Goal: Communication & Community: Share content

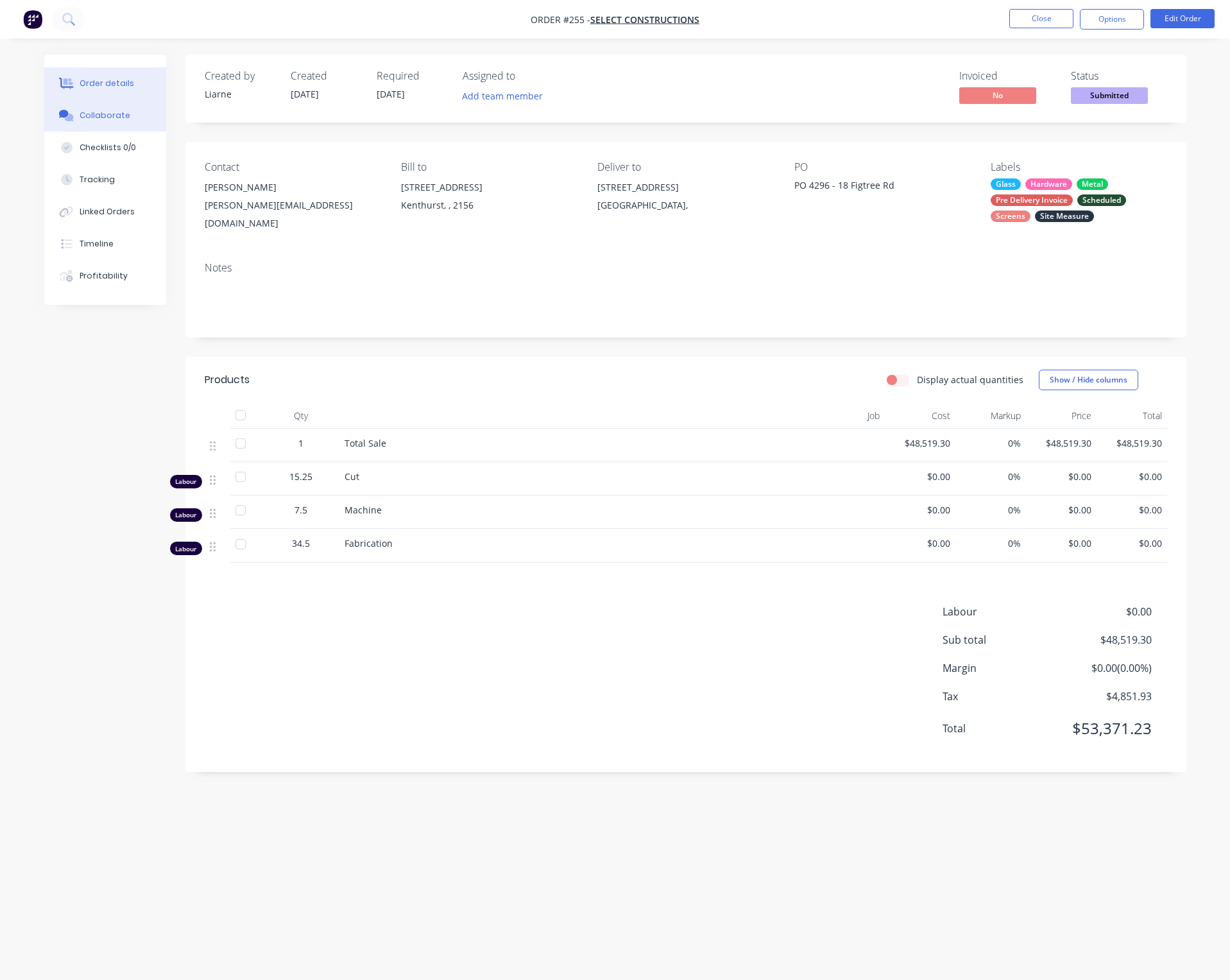
click at [113, 112] on div "Collaborate" at bounding box center [104, 115] width 51 height 12
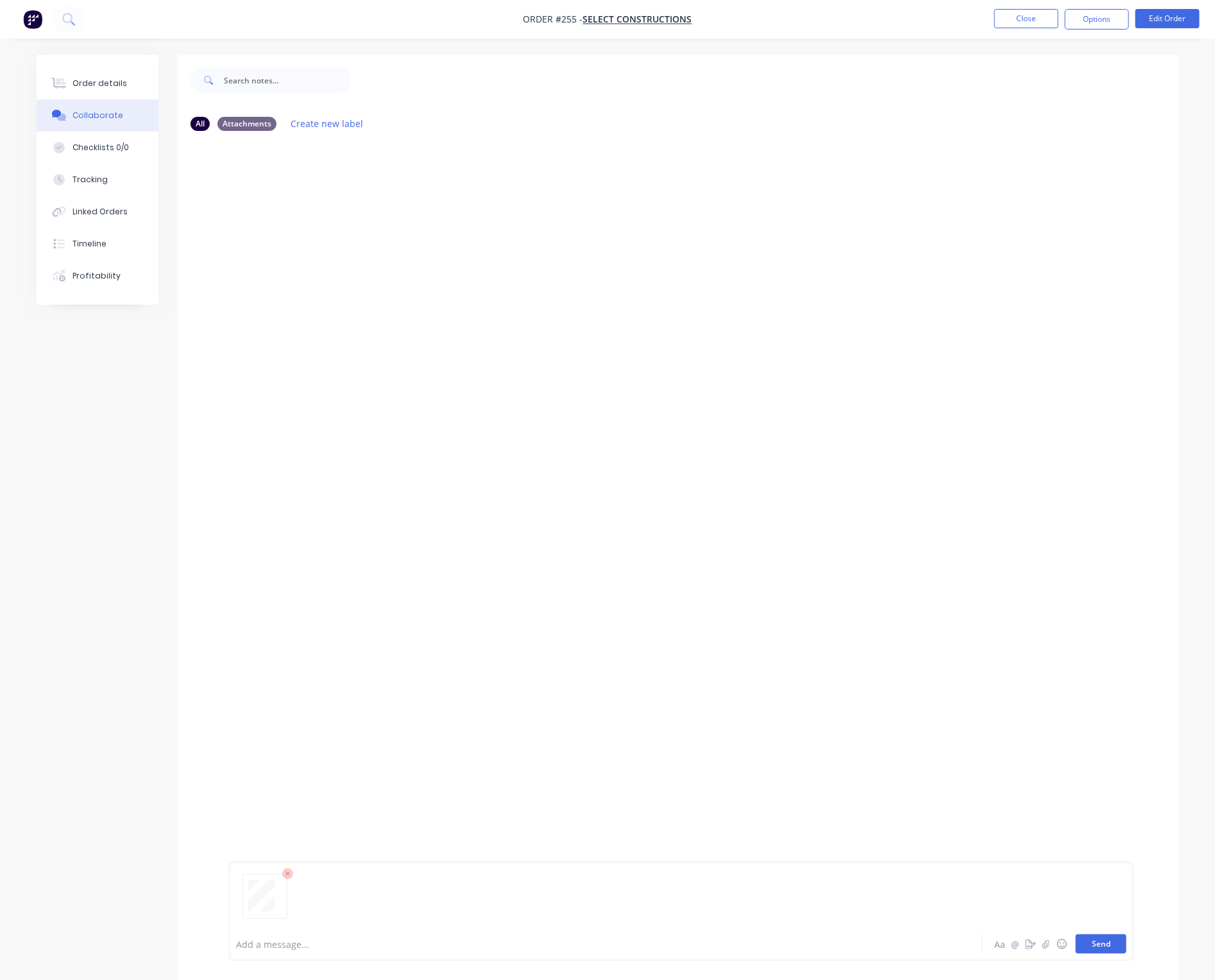
click at [1107, 946] on button "Send" at bounding box center [1102, 944] width 51 height 19
click at [1034, 16] on button "Close" at bounding box center [1027, 18] width 65 height 19
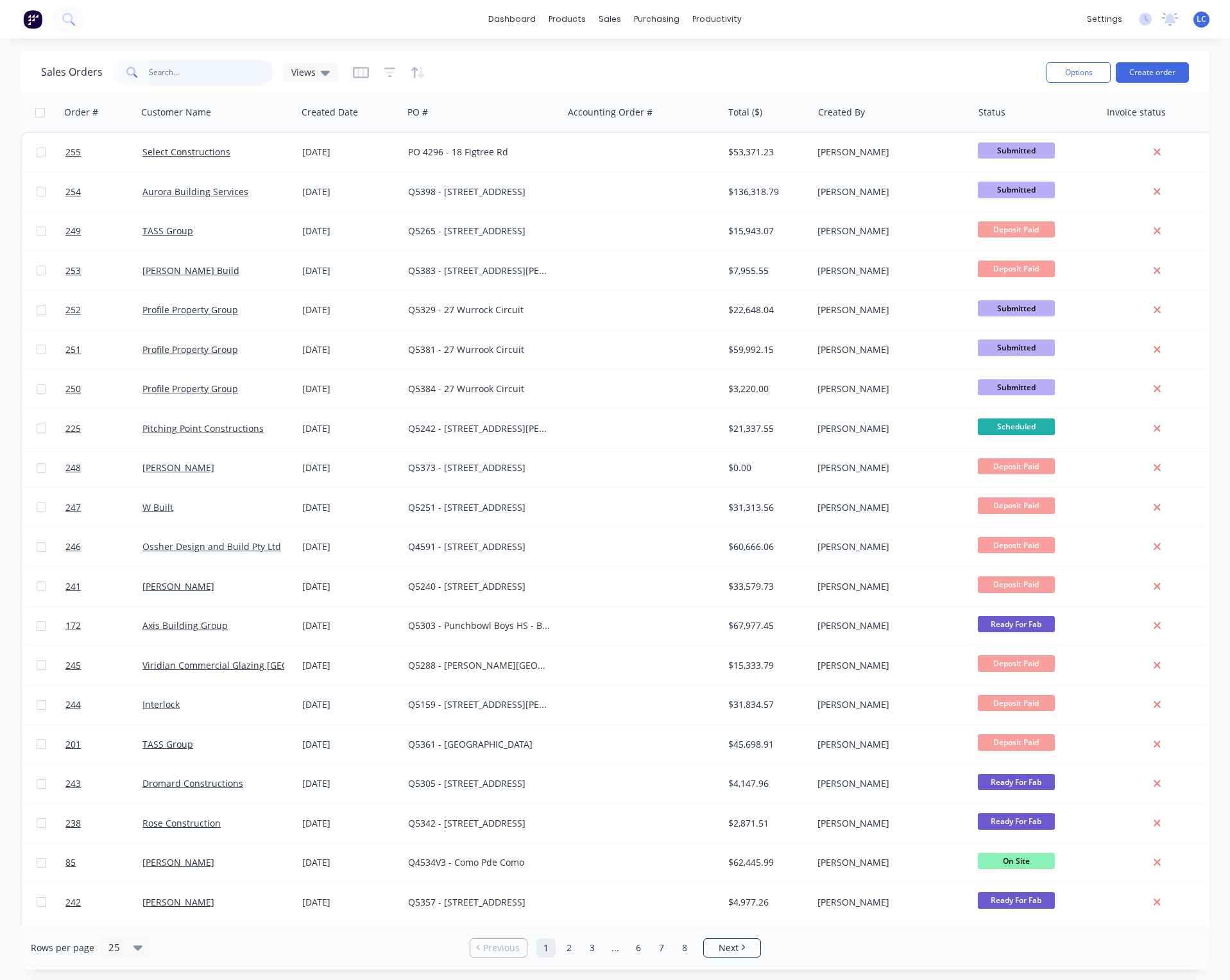
click at [175, 66] on input "text" at bounding box center [211, 73] width 125 height 26
click at [226, 71] on input "text" at bounding box center [211, 73] width 125 height 26
click at [330, 125] on div "Created Date" at bounding box center [349, 113] width 106 height 39
click at [330, 116] on div at bounding box center [347, 113] width 91 height 26
click at [339, 124] on div at bounding box center [347, 113] width 91 height 26
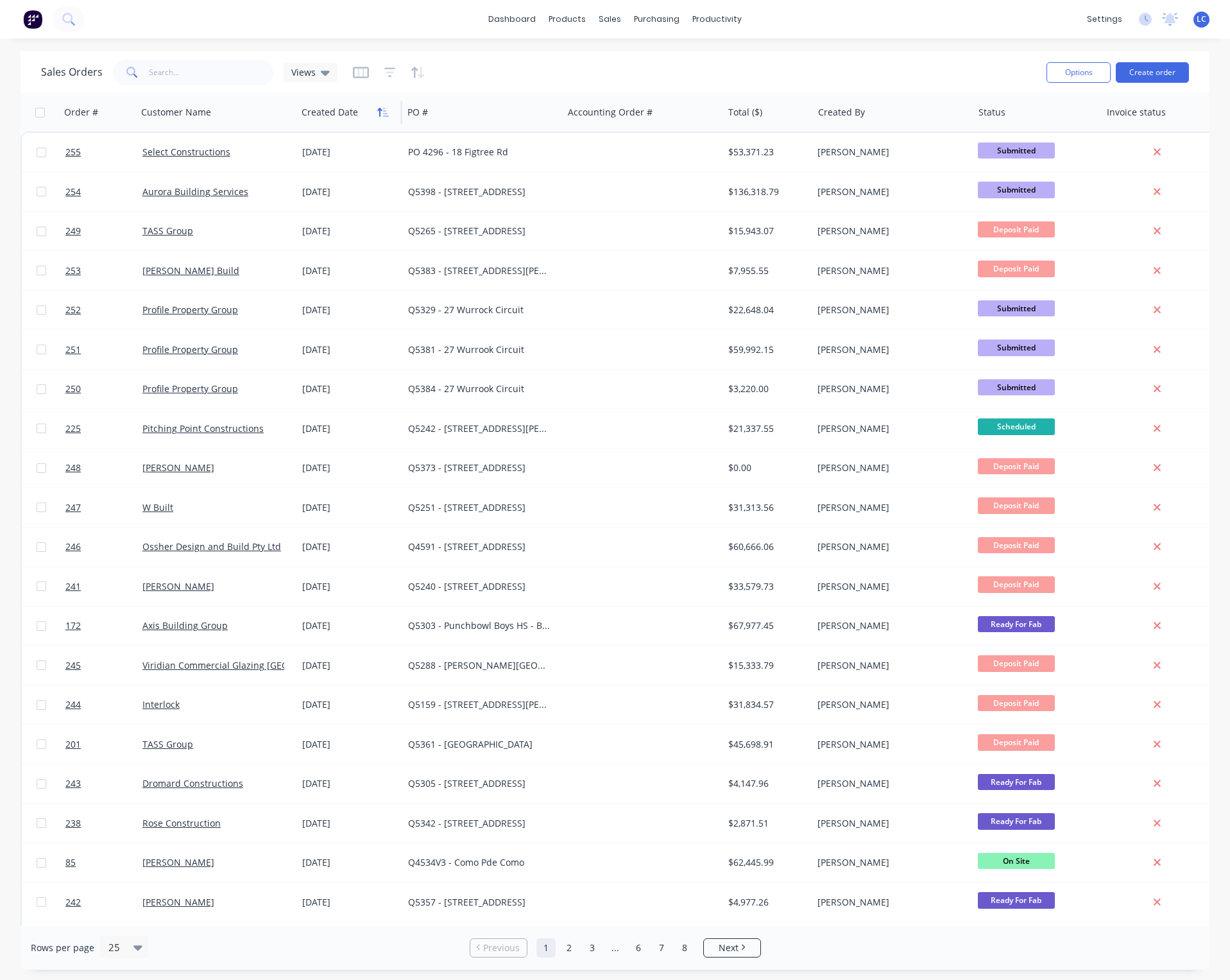
click at [377, 114] on icon "button" at bounding box center [383, 112] width 12 height 10
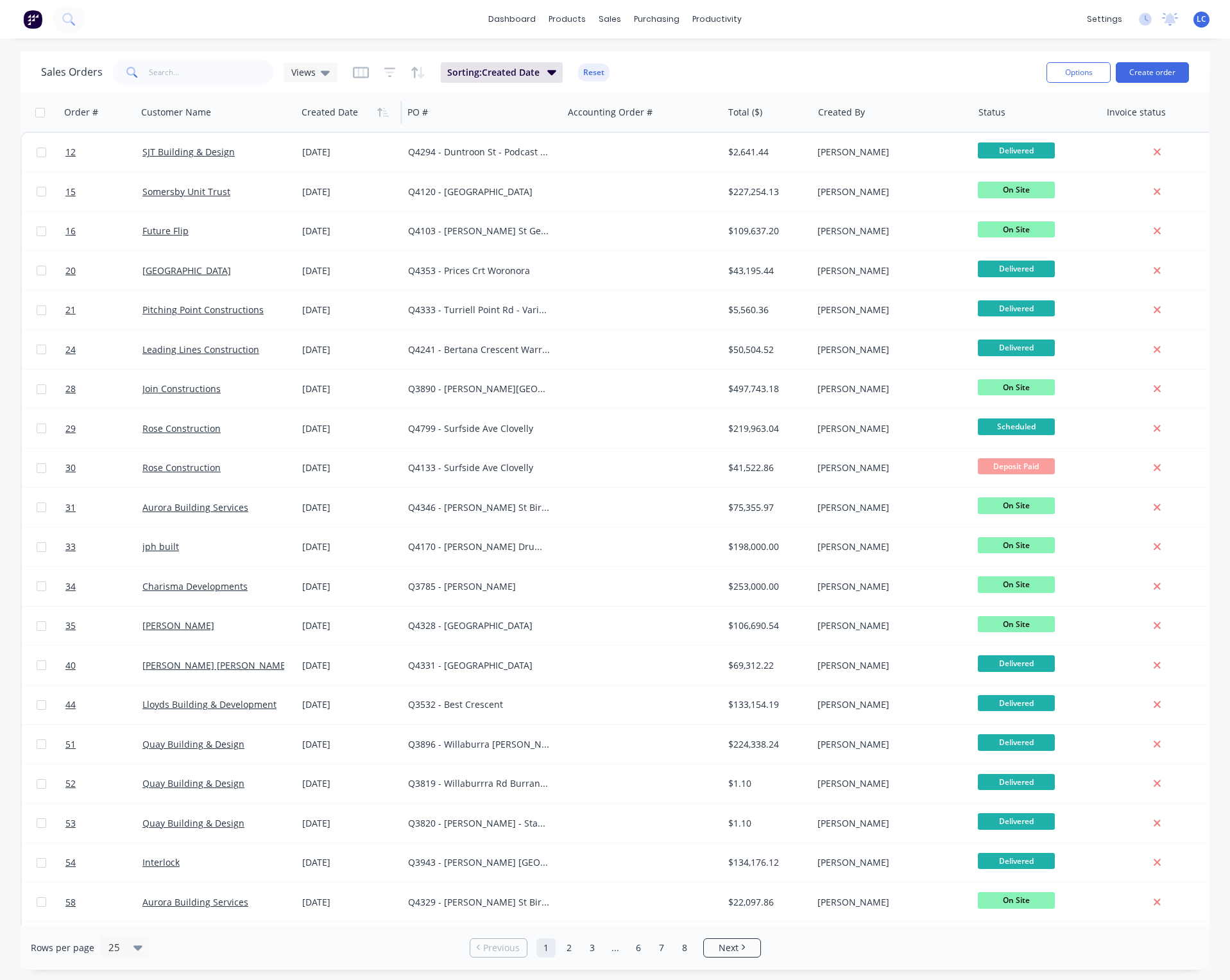
click at [377, 114] on icon "button" at bounding box center [383, 112] width 12 height 10
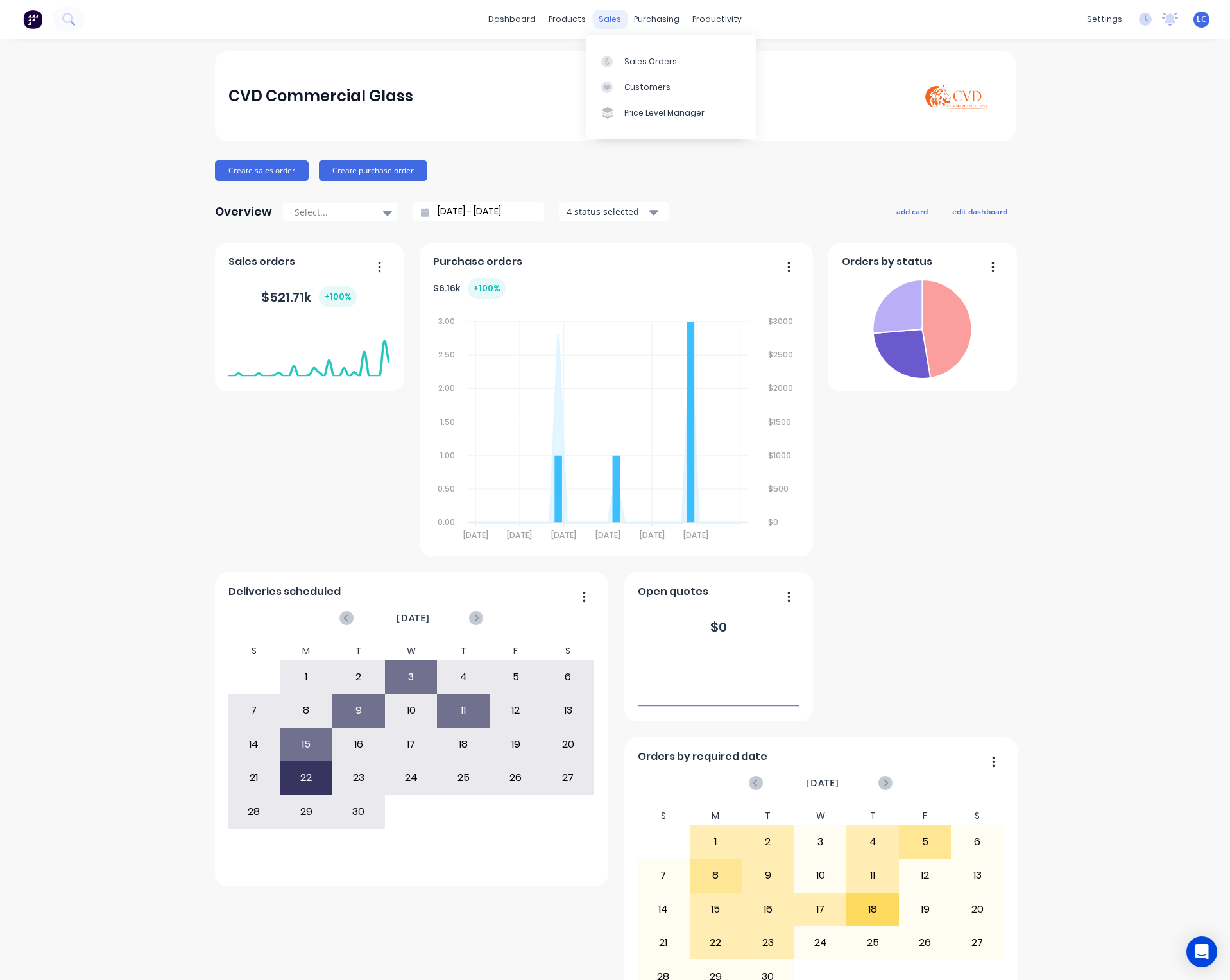
click at [606, 12] on div "sales" at bounding box center [610, 18] width 35 height 19
click at [622, 50] on link "Sales Orders" at bounding box center [671, 61] width 170 height 26
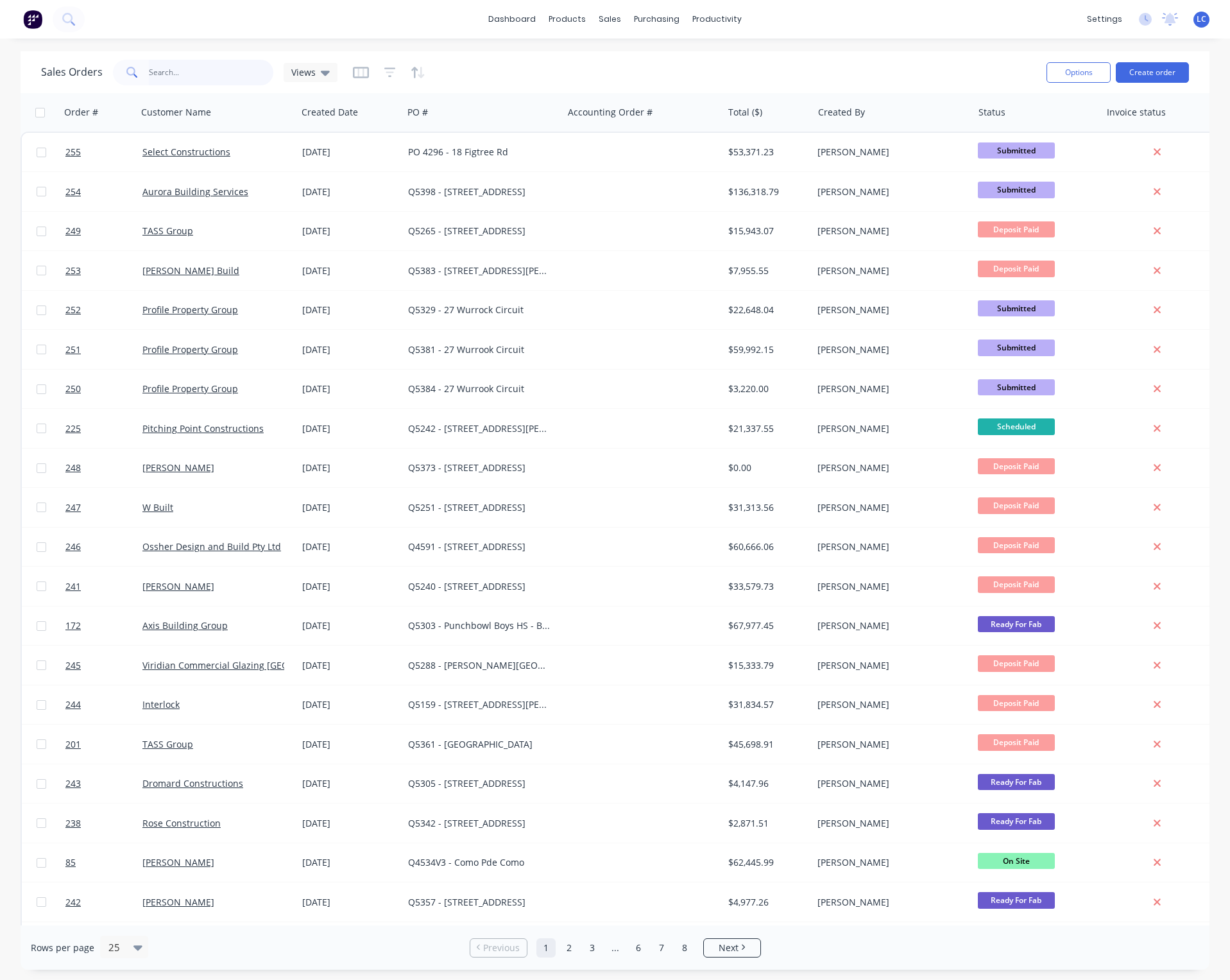
click at [204, 73] on input "text" at bounding box center [211, 73] width 125 height 26
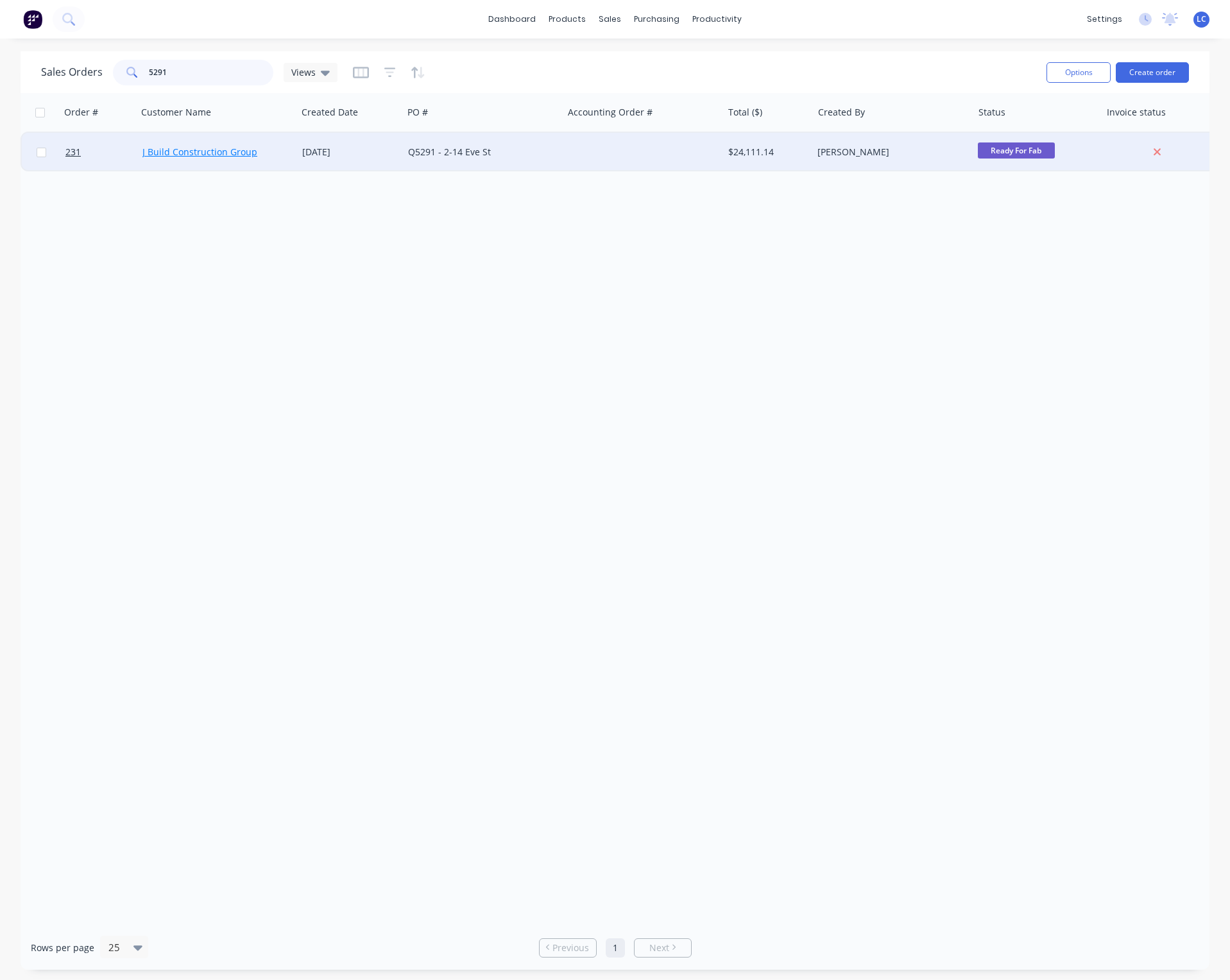
type input "5291"
click at [224, 149] on link "J Build Construction Group" at bounding box center [199, 151] width 115 height 12
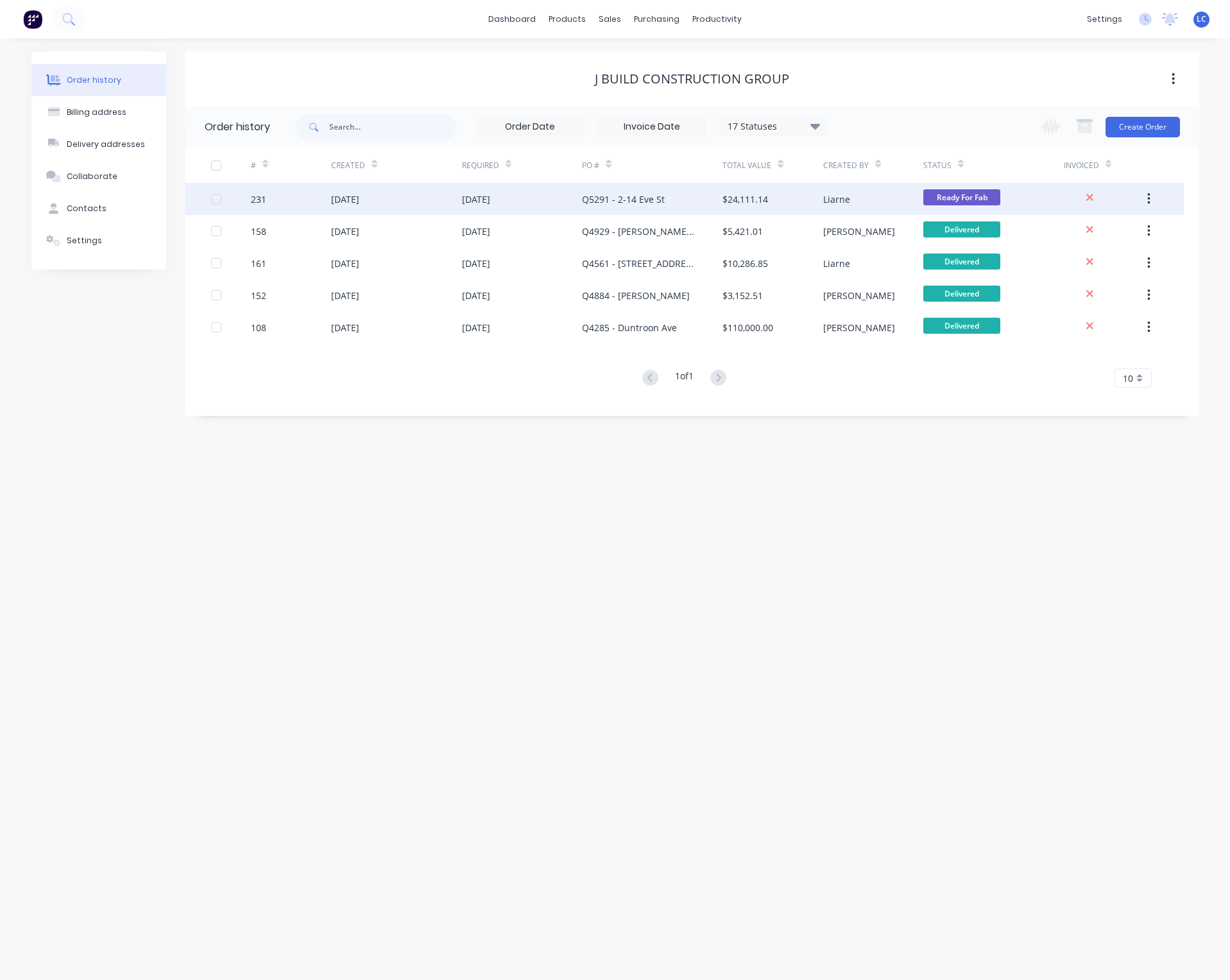
click at [492, 186] on div "[DATE]" at bounding box center [522, 198] width 121 height 32
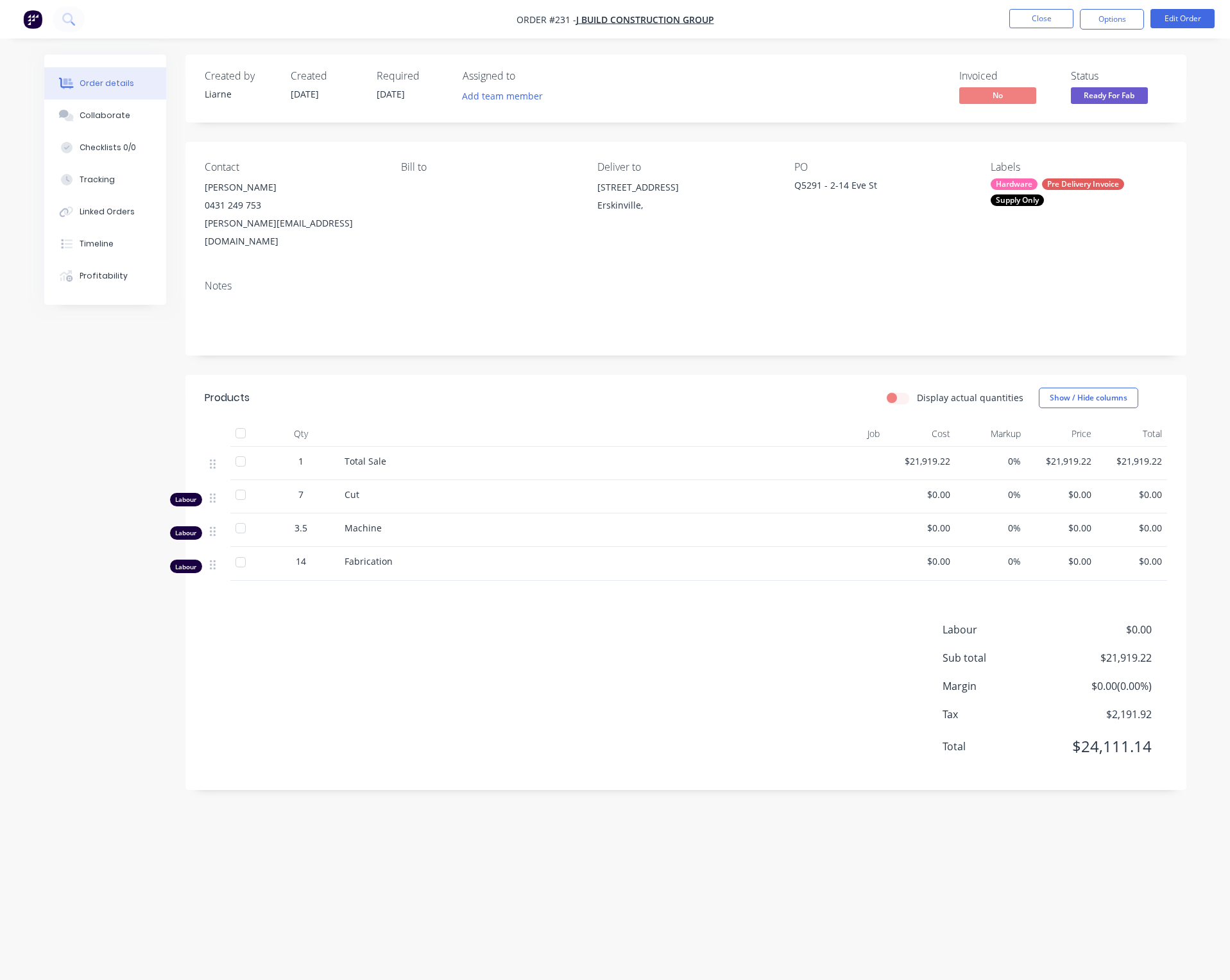
click at [455, 269] on div "Notes" at bounding box center [686, 312] width 1001 height 86
click at [542, 280] on div "Notes" at bounding box center [686, 285] width 962 height 12
click at [693, 275] on div "Notes" at bounding box center [686, 312] width 1001 height 86
